Goal: Transaction & Acquisition: Purchase product/service

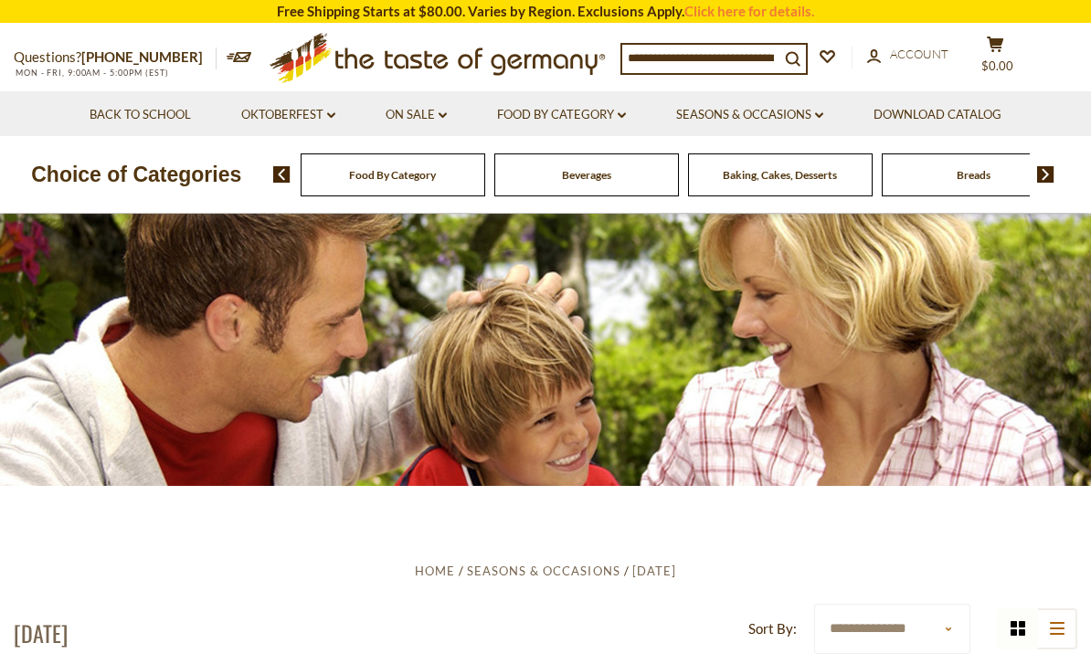
click at [390, 179] on div "Beverages" at bounding box center [393, 175] width 185 height 43
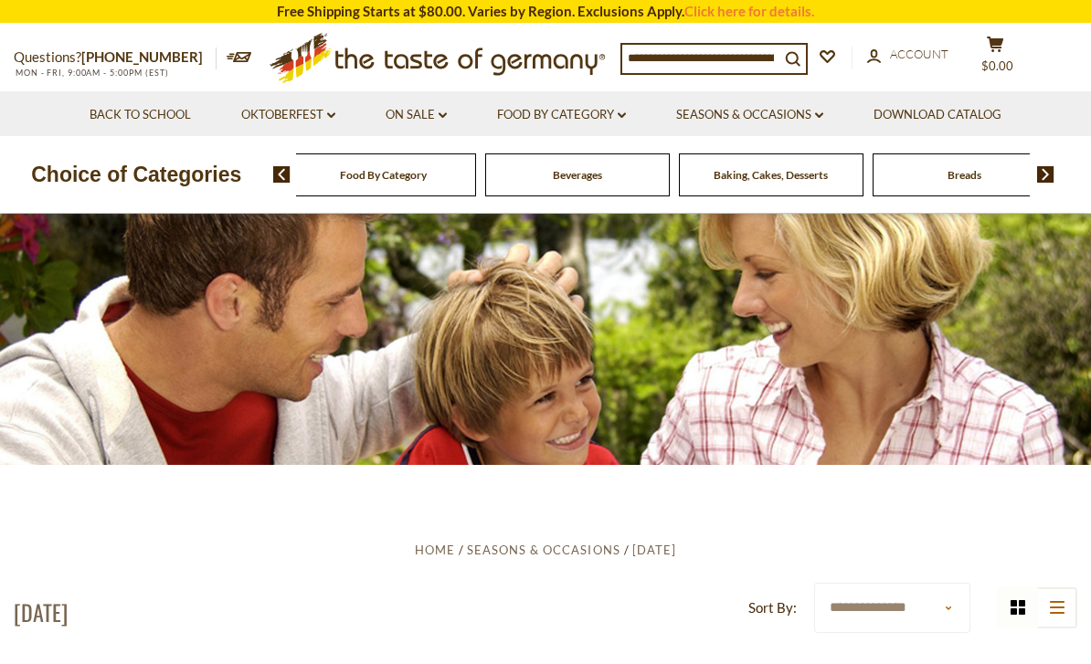
scroll to position [22, 0]
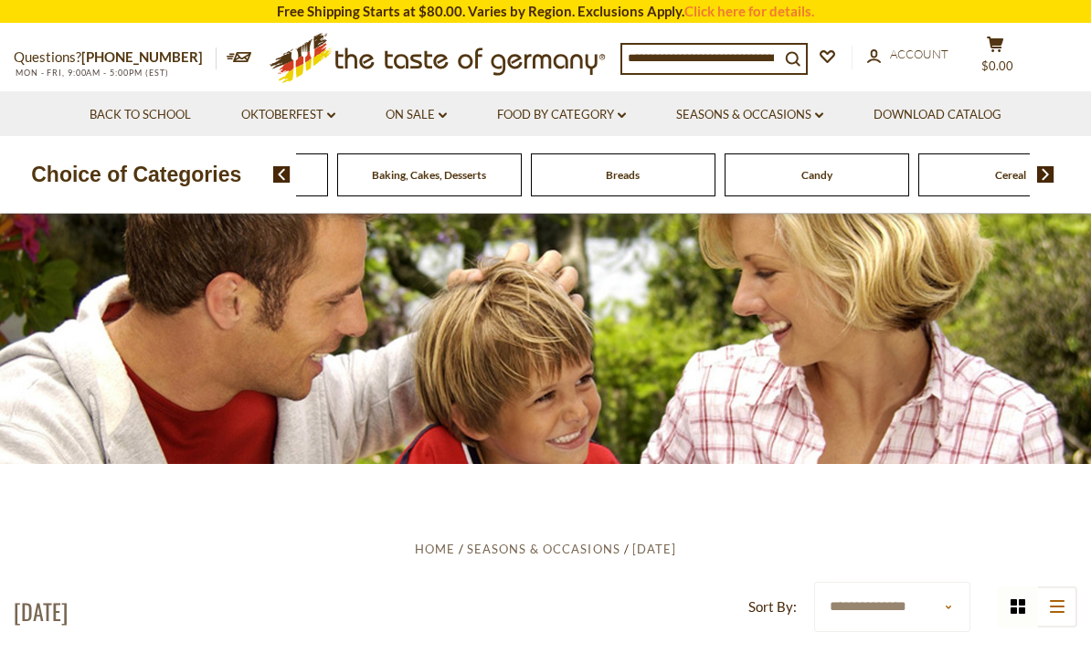
click at [134, 179] on div "Beverages" at bounding box center [42, 175] width 185 height 43
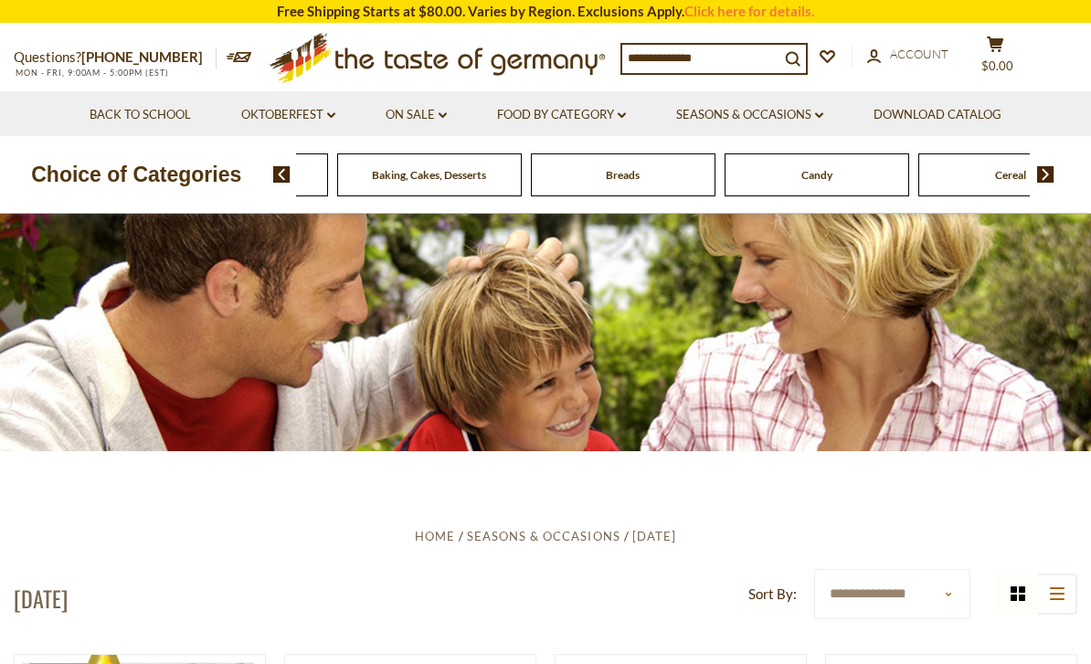
scroll to position [0, 0]
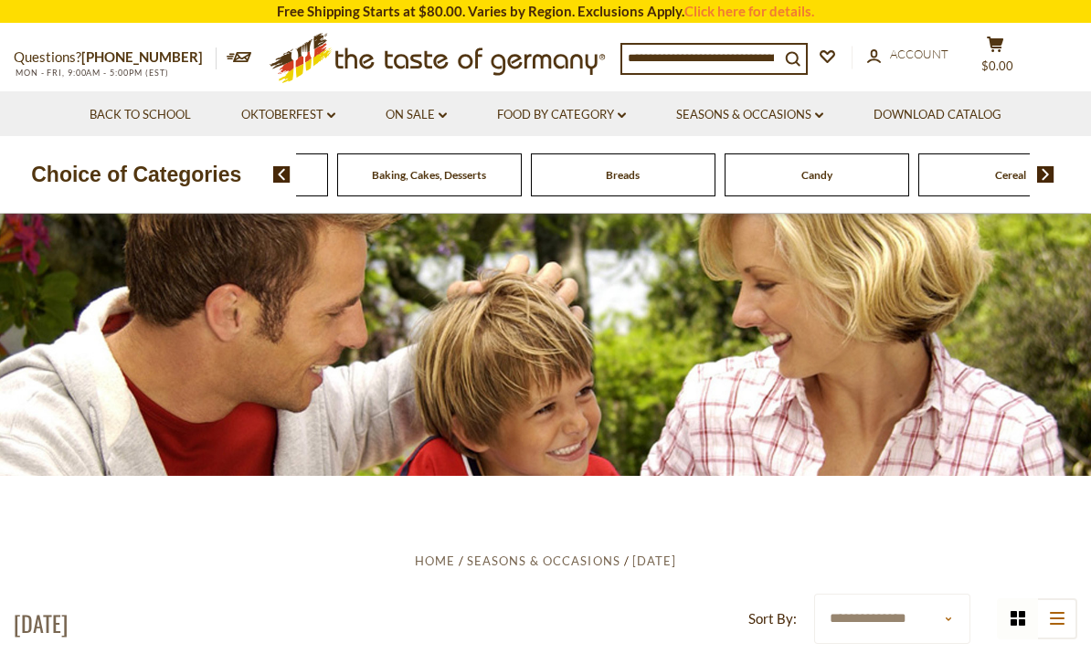
click at [1050, 175] on img at bounding box center [1045, 174] width 17 height 16
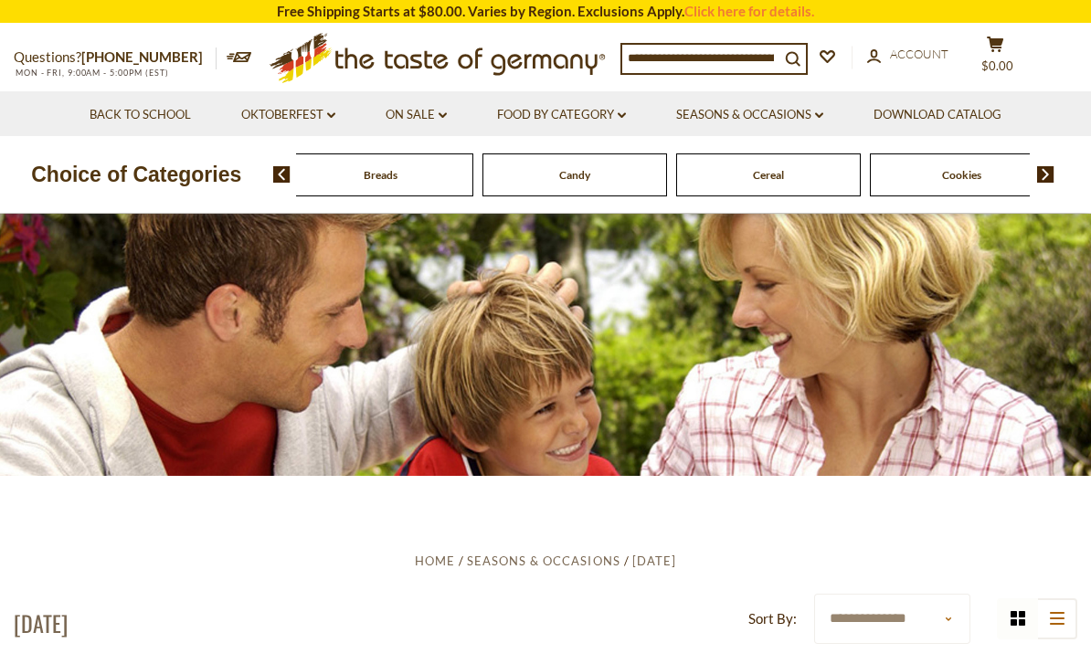
click at [1038, 175] on img at bounding box center [1045, 174] width 17 height 16
click at [1036, 179] on span at bounding box center [1039, 174] width 31 height 16
click at [1037, 178] on img at bounding box center [1045, 174] width 17 height 16
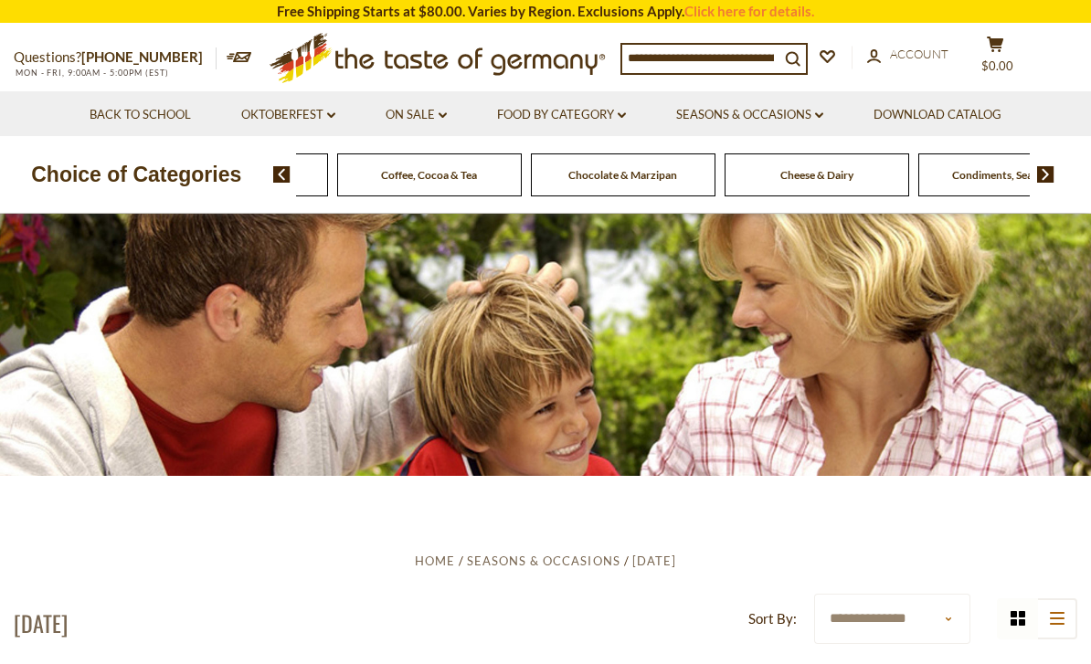
click at [1042, 179] on img at bounding box center [1045, 174] width 17 height 16
click at [1052, 176] on img at bounding box center [1045, 174] width 17 height 16
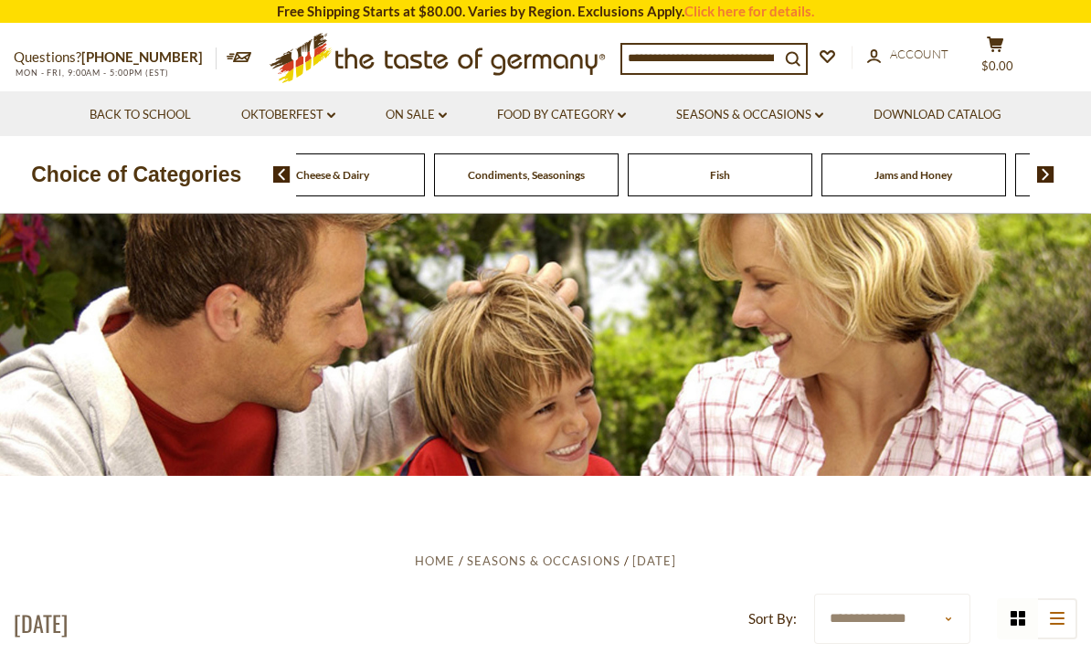
click at [1052, 175] on img at bounding box center [1045, 174] width 17 height 16
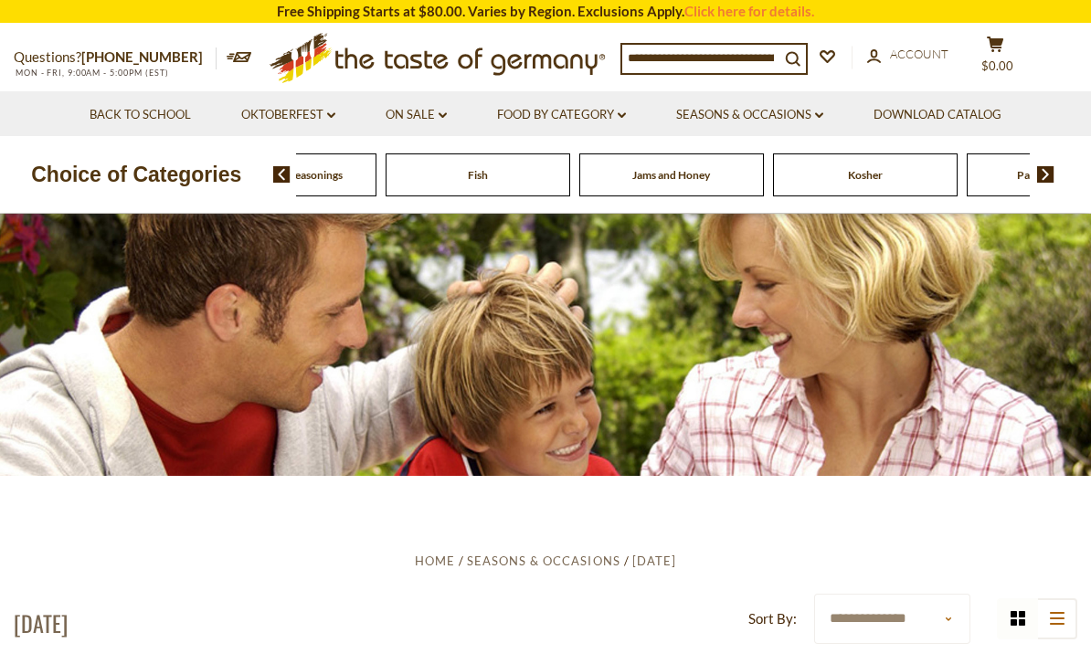
click at [1054, 179] on img at bounding box center [1045, 174] width 17 height 16
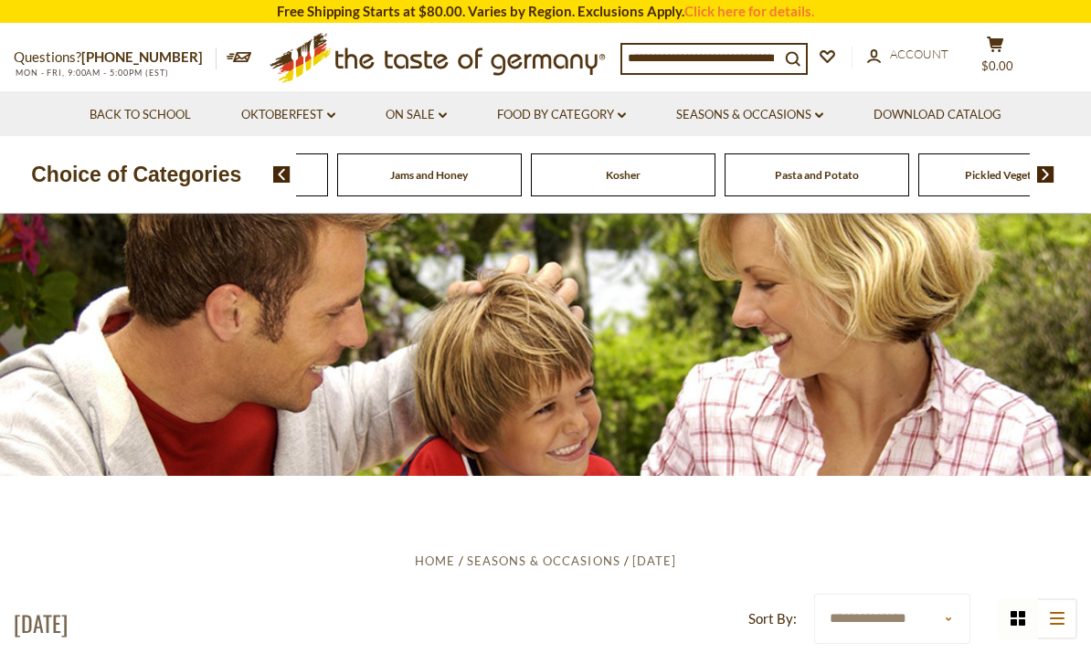
click at [1054, 174] on img at bounding box center [1045, 174] width 17 height 16
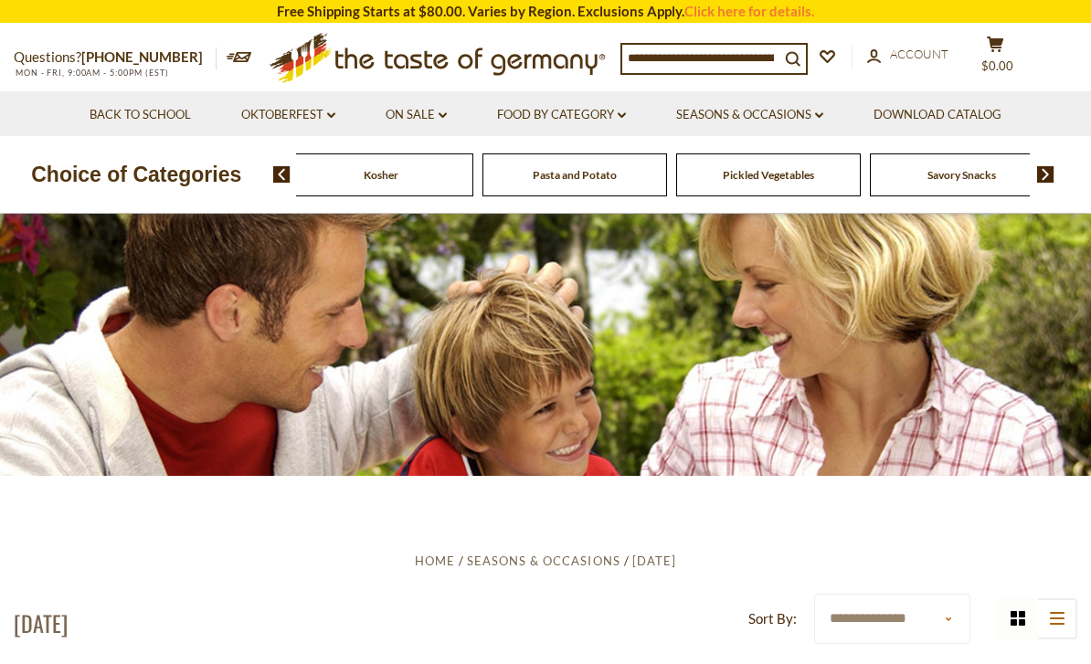
click at [1052, 166] on img at bounding box center [1045, 174] width 17 height 16
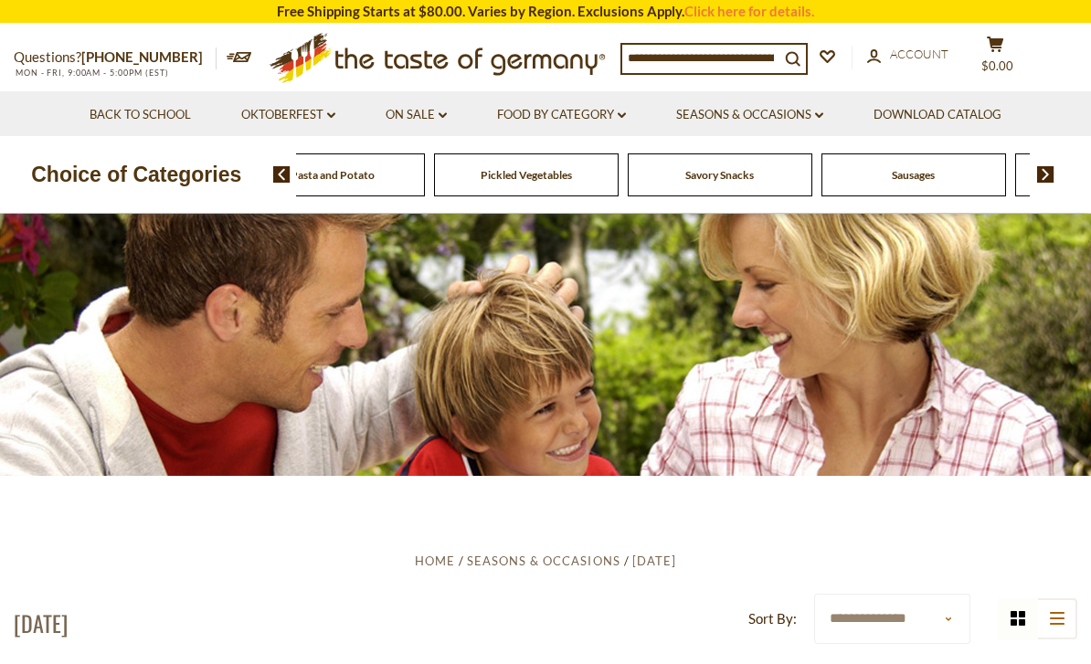
click at [1054, 172] on img at bounding box center [1045, 174] width 17 height 16
click at [520, 169] on span "Savory Snacks" at bounding box center [554, 175] width 69 height 14
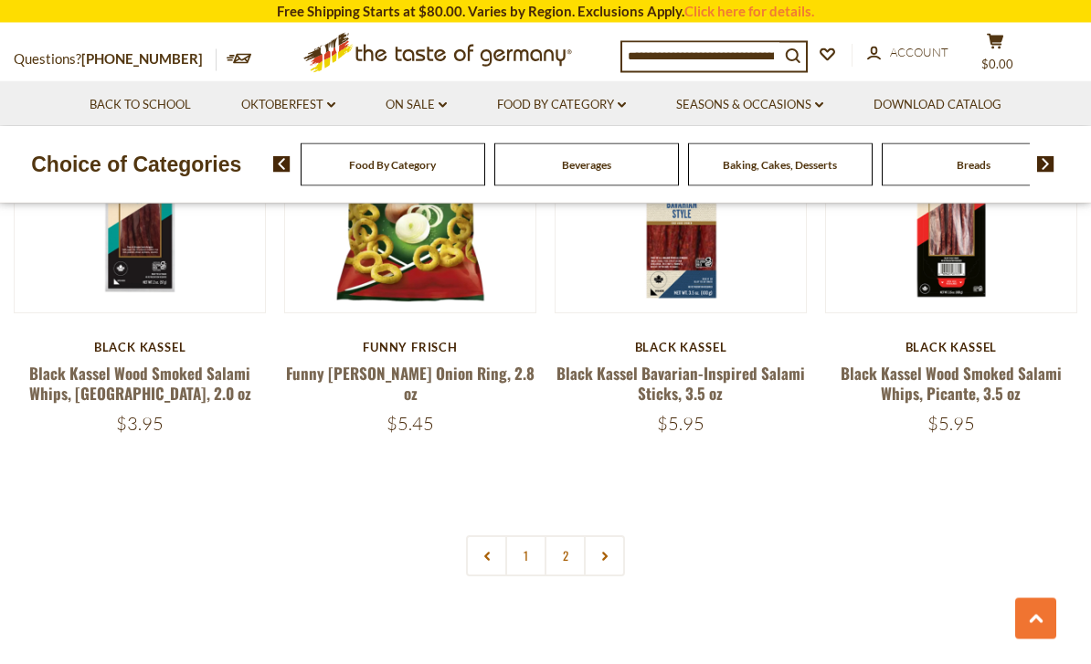
scroll to position [4182, 0]
click at [575, 536] on link "2" at bounding box center [565, 556] width 41 height 41
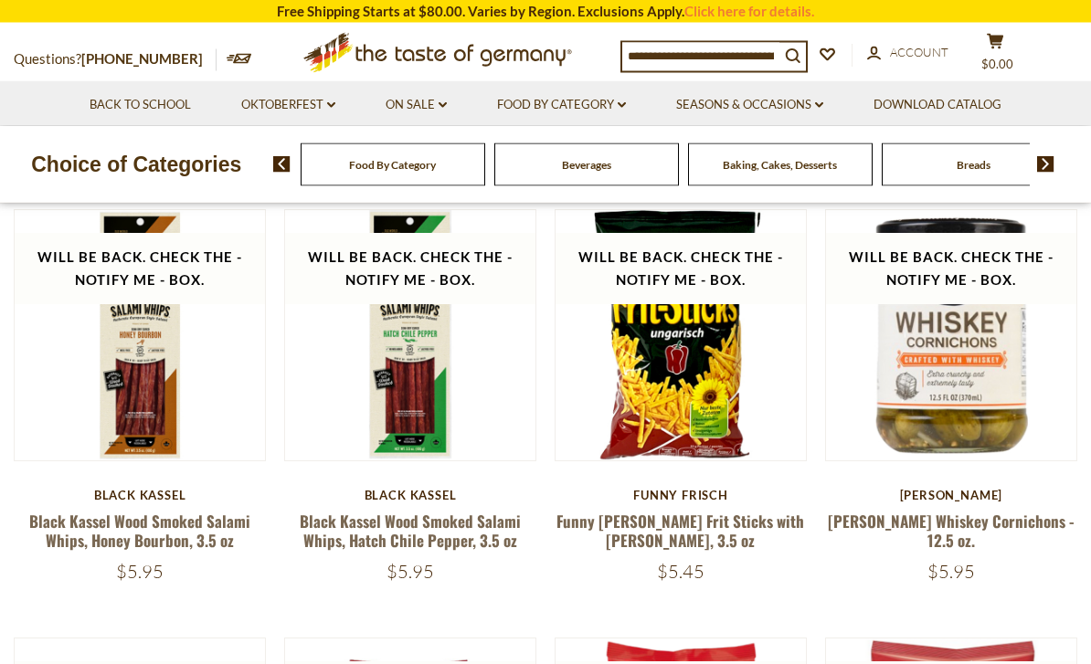
scroll to position [489, 0]
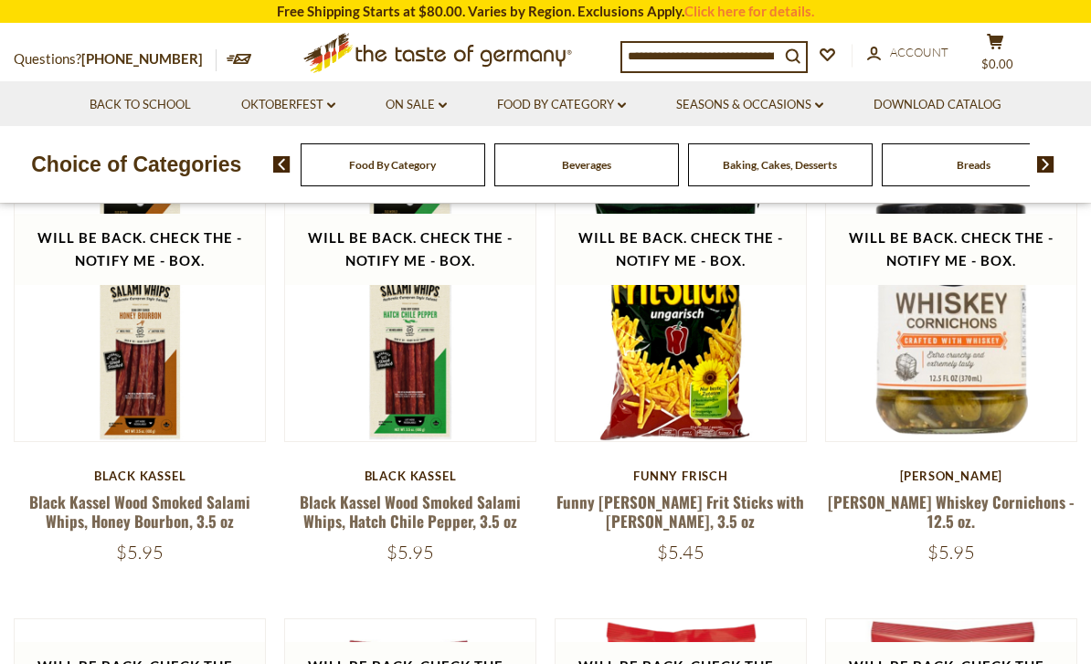
click at [688, 508] on link "Funny Frisch Frit Sticks with Paprika, 3.5 oz" at bounding box center [681, 512] width 248 height 42
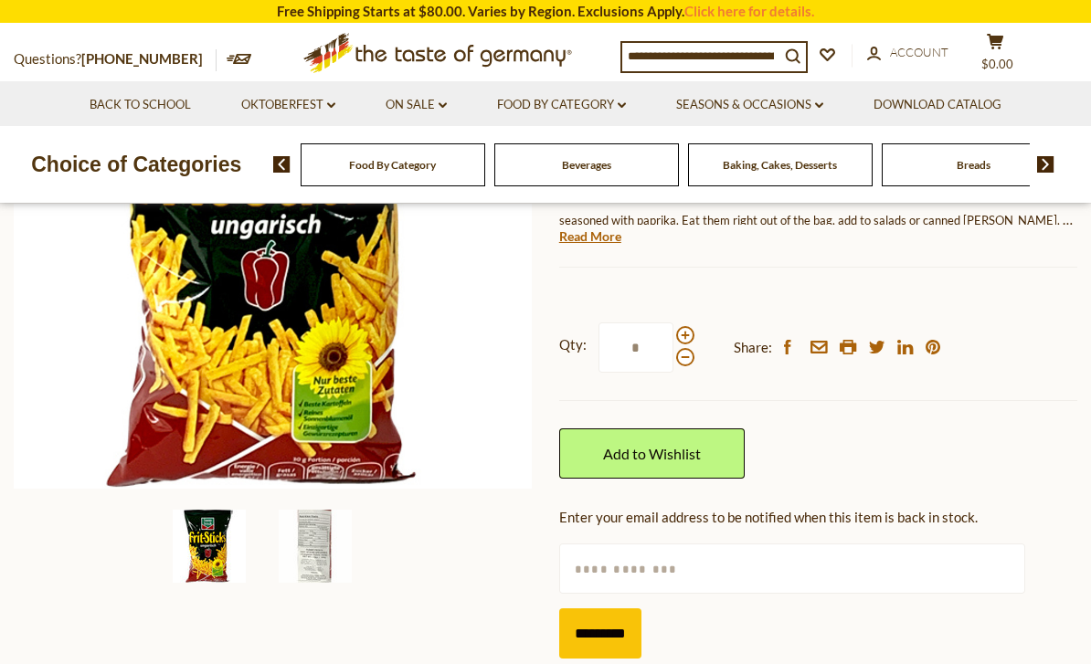
scroll to position [342, 0]
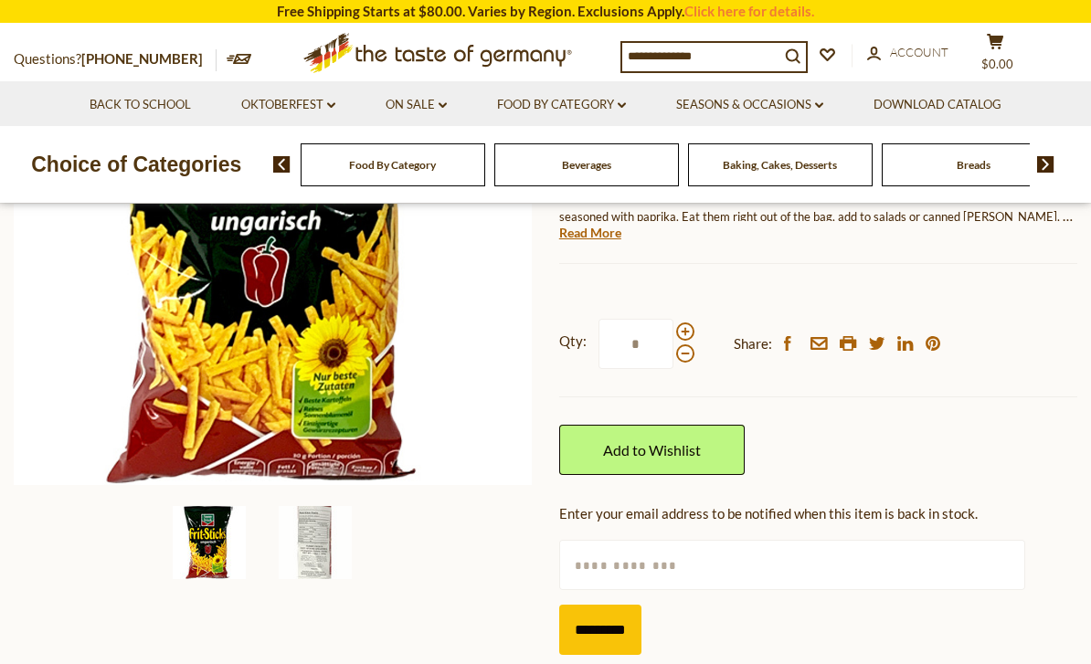
click at [690, 319] on label "Qty: *" at bounding box center [626, 344] width 135 height 50
click at [674, 319] on input "*" at bounding box center [636, 344] width 75 height 50
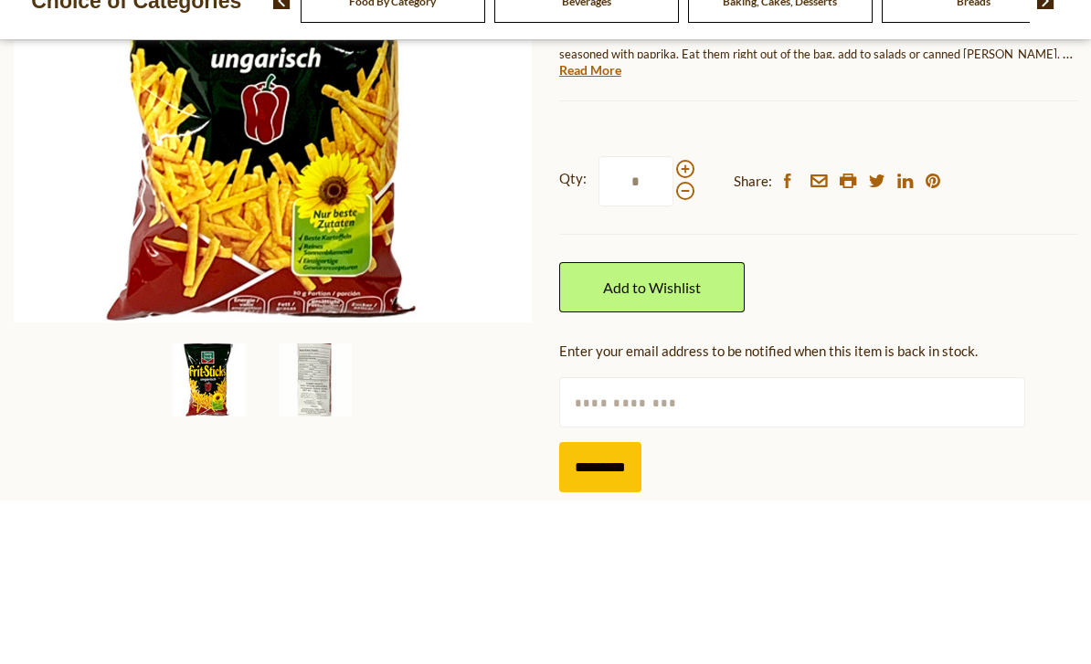
click at [699, 292] on div "Qty: * Share: facebook email printer twitter linkedin pinterest" at bounding box center [818, 345] width 518 height 106
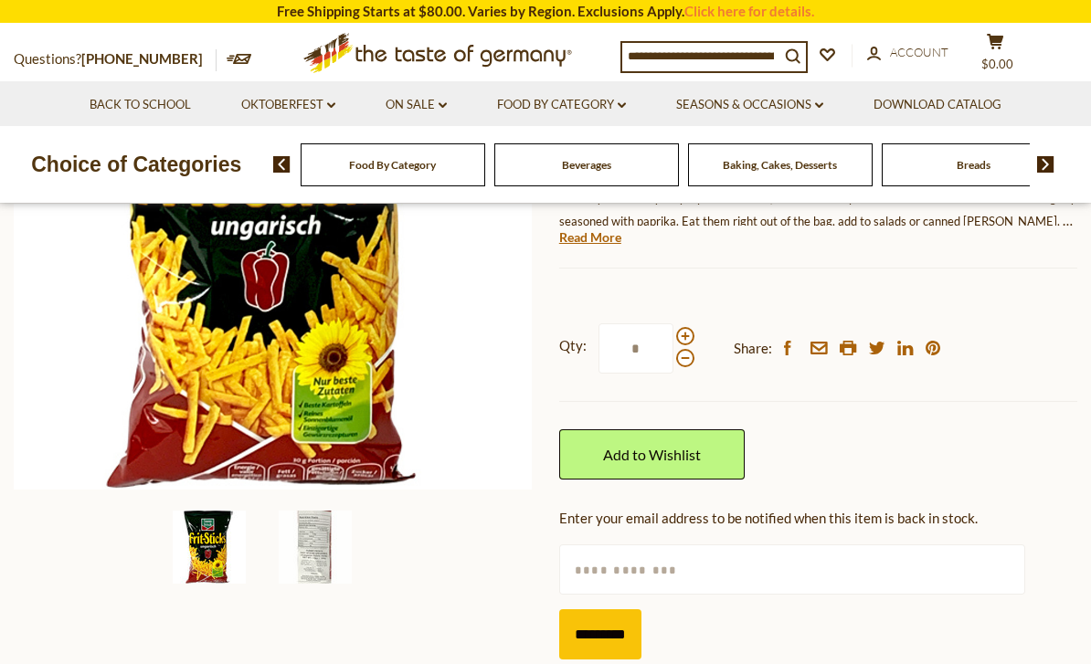
scroll to position [324, 0]
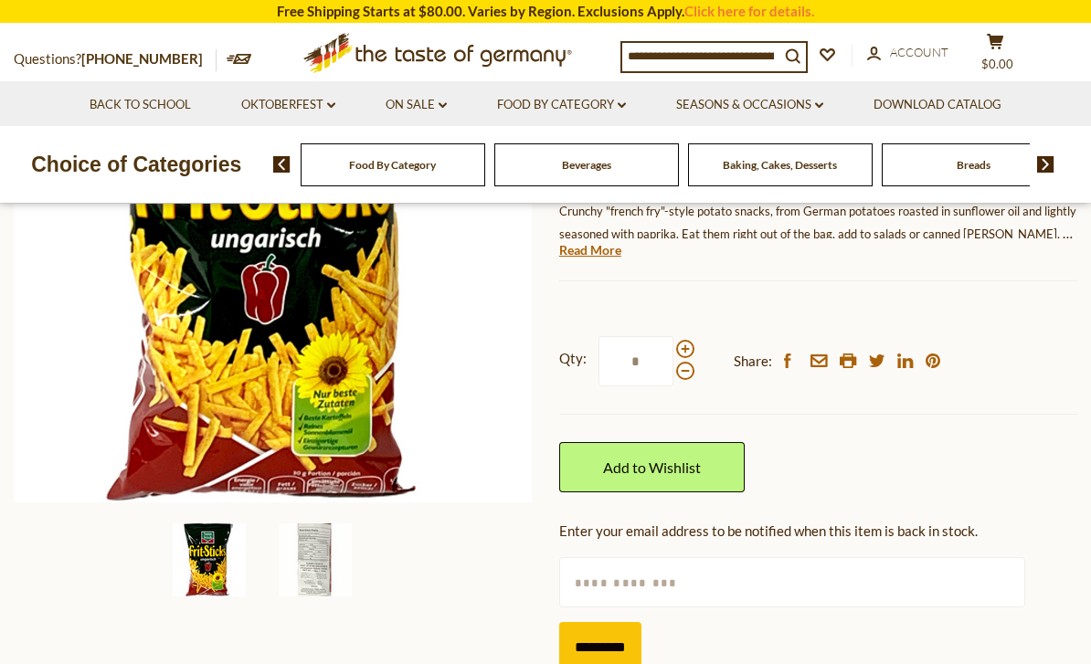
click at [681, 340] on span at bounding box center [685, 349] width 18 height 18
click at [674, 336] on input "*" at bounding box center [636, 361] width 75 height 50
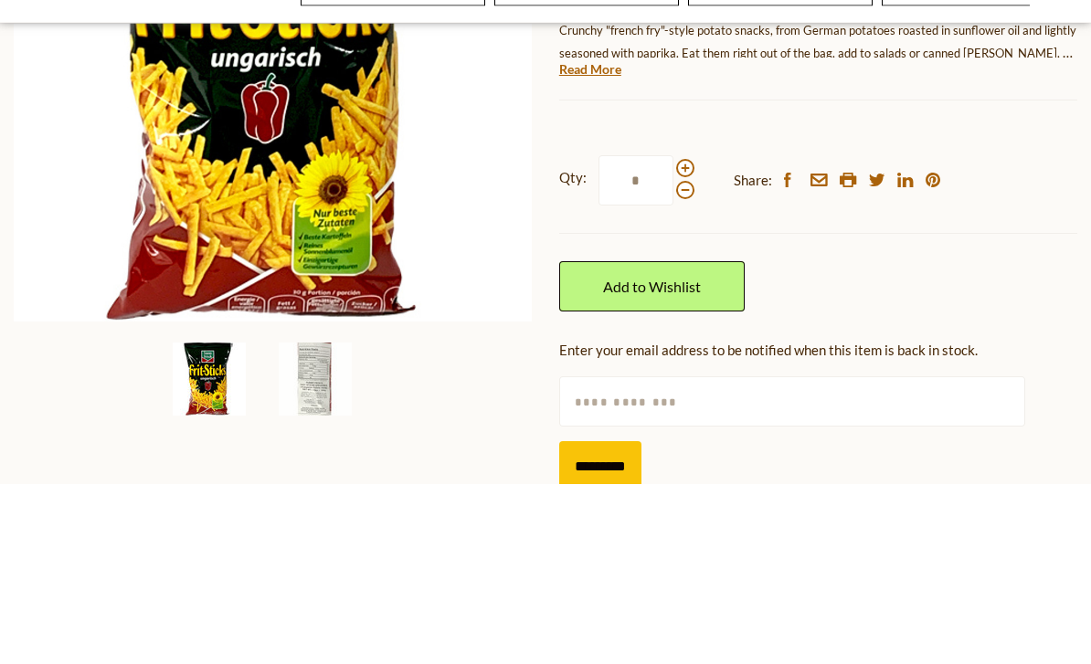
click at [692, 340] on span at bounding box center [685, 349] width 18 height 18
click at [674, 336] on input "*" at bounding box center [636, 361] width 75 height 50
click at [689, 340] on span at bounding box center [685, 349] width 18 height 18
click at [674, 336] on input "*" at bounding box center [636, 361] width 75 height 50
click at [691, 340] on div at bounding box center [685, 360] width 18 height 40
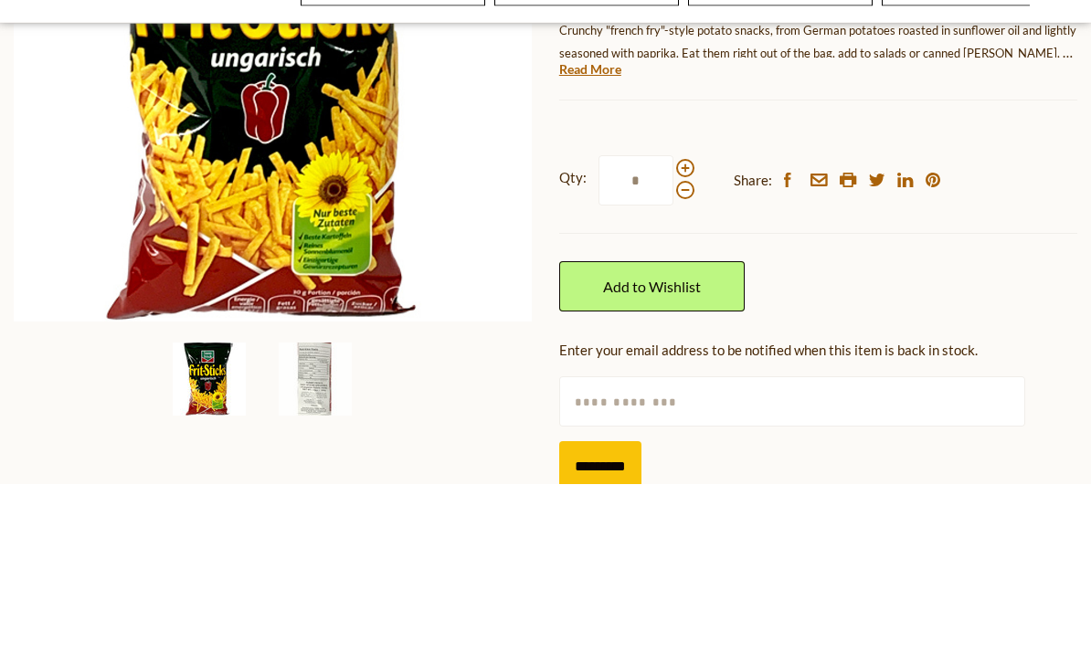
click at [674, 336] on input "*" at bounding box center [636, 361] width 75 height 50
click at [691, 340] on span at bounding box center [685, 349] width 18 height 18
click at [674, 336] on input "*" at bounding box center [636, 361] width 75 height 50
click at [690, 362] on span at bounding box center [685, 371] width 18 height 18
click at [674, 336] on input "*" at bounding box center [636, 361] width 75 height 50
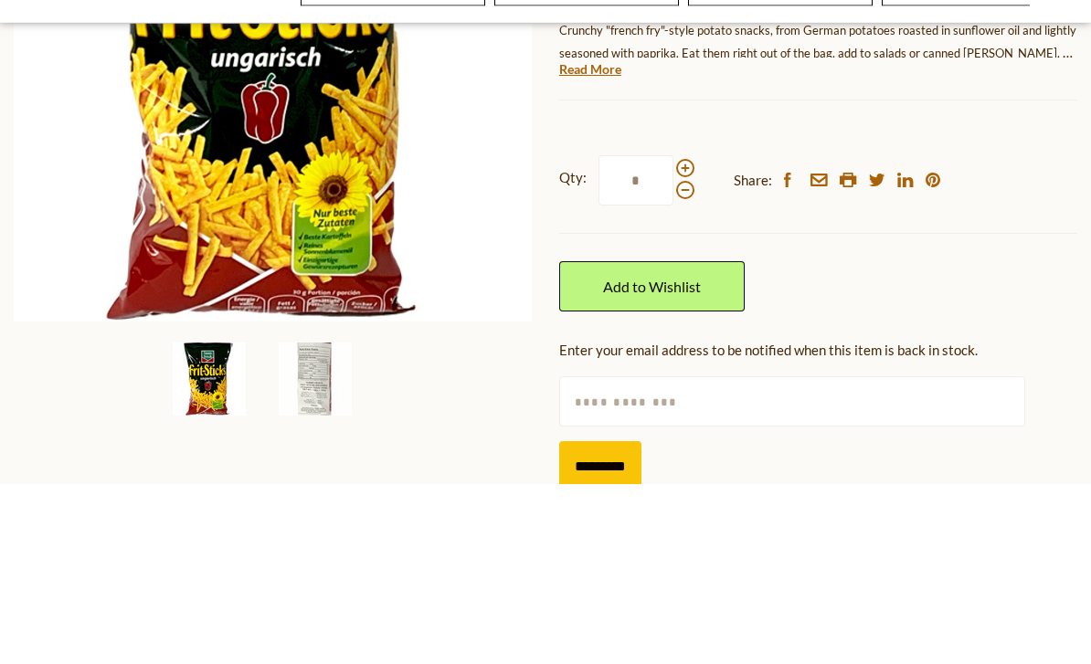
click at [692, 340] on span at bounding box center [685, 349] width 18 height 18
click at [674, 336] on input "*" at bounding box center [636, 361] width 75 height 50
click at [692, 362] on span at bounding box center [685, 371] width 18 height 18
click at [674, 336] on input "*" at bounding box center [636, 361] width 75 height 50
click at [682, 340] on span at bounding box center [685, 349] width 18 height 18
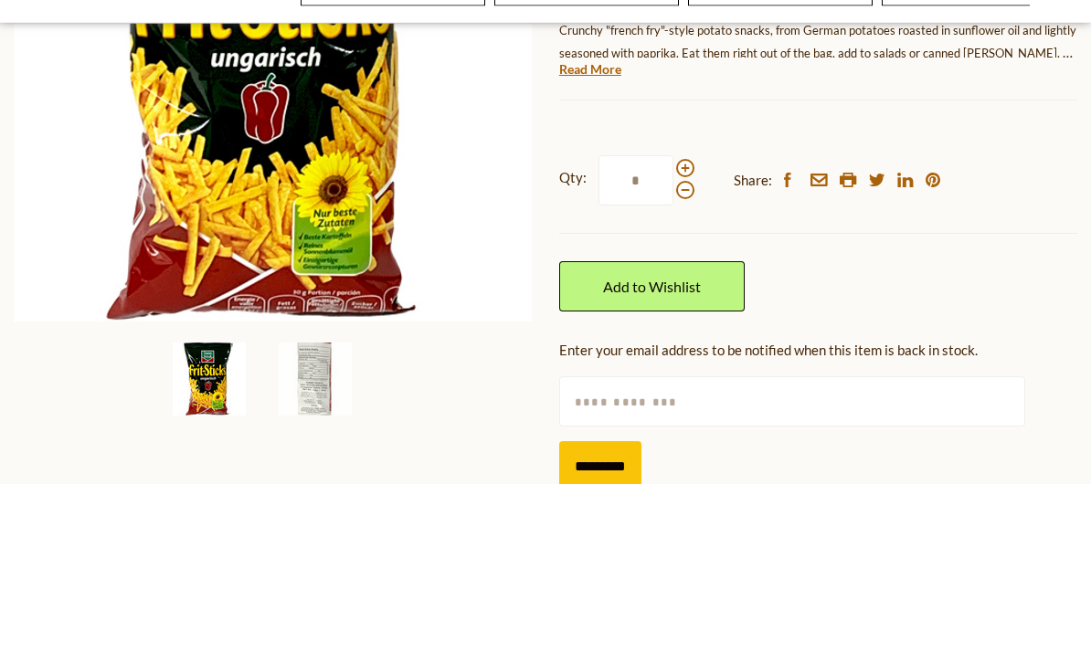
click at [674, 336] on input "*" at bounding box center [636, 361] width 75 height 50
click at [683, 362] on span at bounding box center [685, 371] width 18 height 18
click at [674, 336] on input "*" at bounding box center [636, 361] width 75 height 50
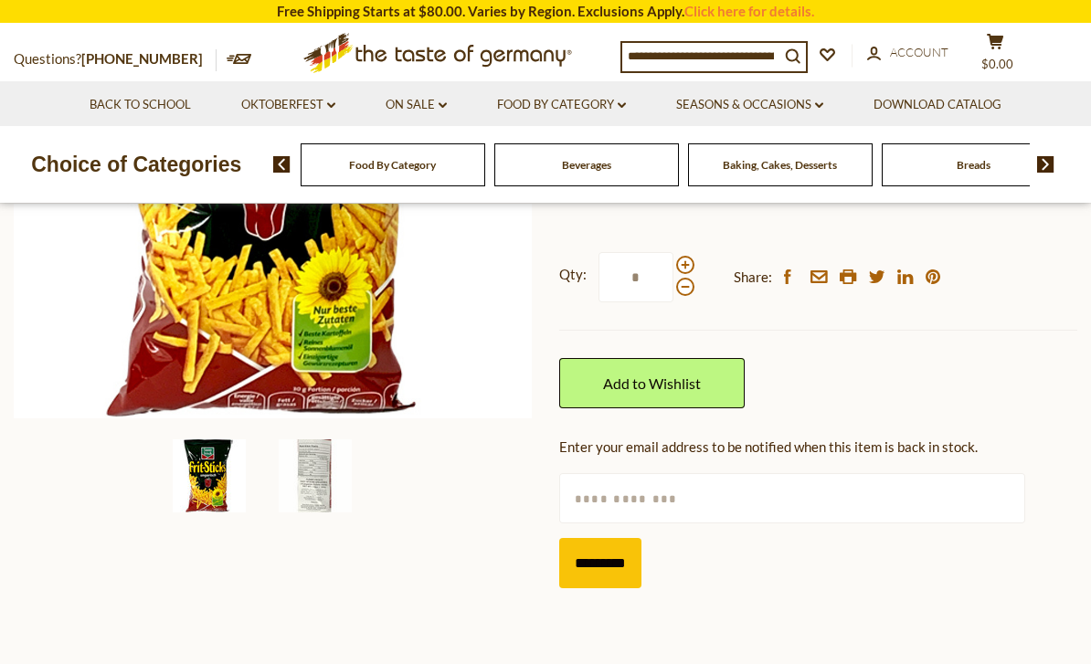
scroll to position [399, 0]
click at [688, 279] on span at bounding box center [685, 288] width 18 height 18
click at [674, 253] on input "*" at bounding box center [636, 278] width 75 height 50
type input "*"
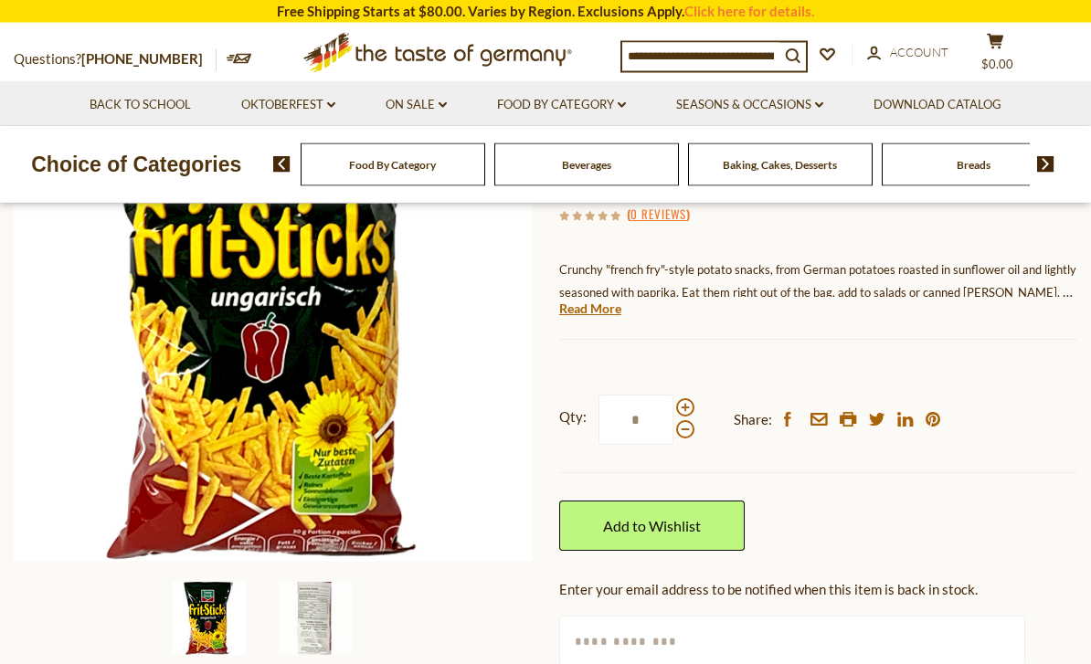
scroll to position [267, 0]
click at [682, 501] on link "Add to Wishlist" at bounding box center [652, 526] width 186 height 50
